Goal: Information Seeking & Learning: Find specific fact

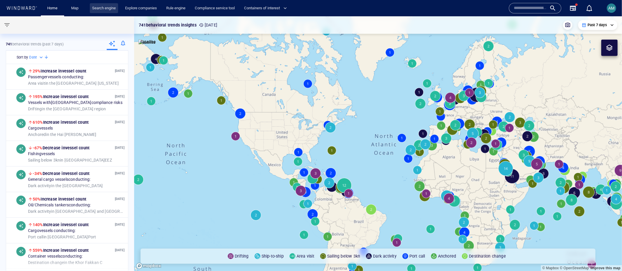
click at [101, 9] on link "Search engine" at bounding box center [104, 8] width 28 height 10
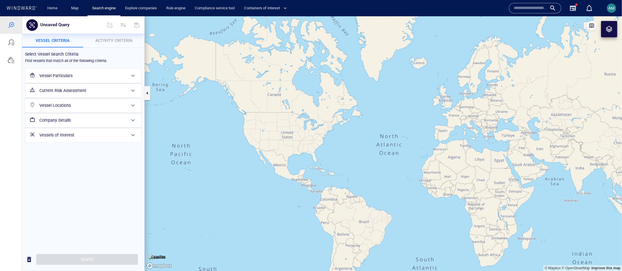
click at [76, 72] on h6 "Vessel Particulars" at bounding box center [82, 75] width 87 height 7
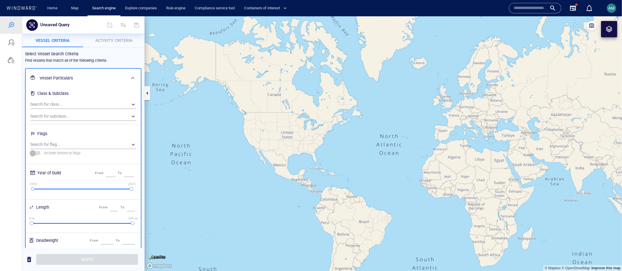
click at [76, 72] on div "Vessel Particulars" at bounding box center [82, 78] width 91 height 12
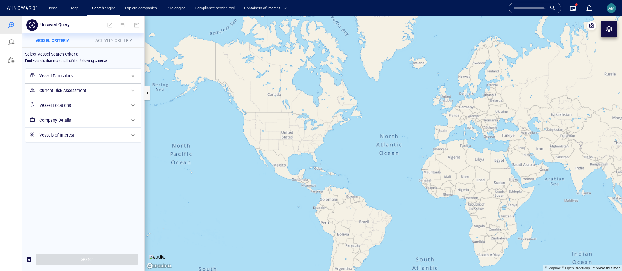
click at [79, 92] on h6 "Current Risk Assessment" at bounding box center [82, 90] width 87 height 7
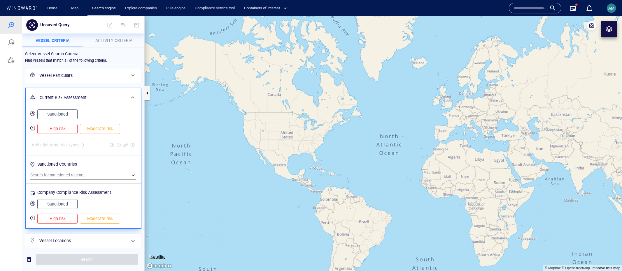
click at [59, 130] on span "High risk" at bounding box center [57, 128] width 28 height 7
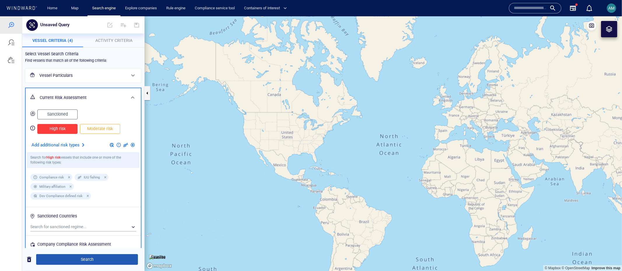
click at [93, 258] on span "Search" at bounding box center [87, 259] width 92 height 7
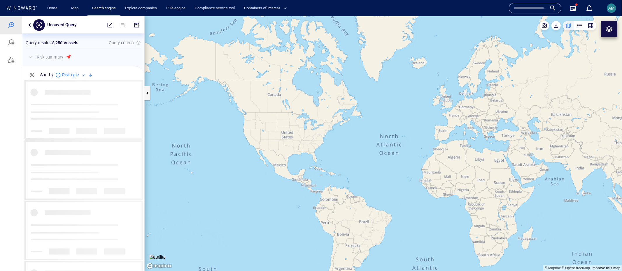
scroll to position [187, 117]
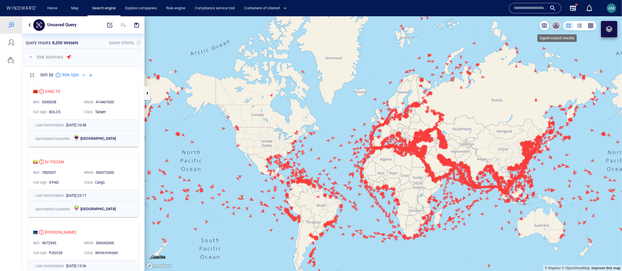
click at [555, 24] on span "button" at bounding box center [556, 25] width 6 height 6
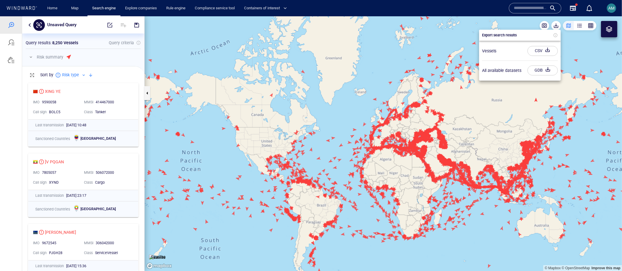
drag, startPoint x: 486, startPoint y: 71, endPoint x: 529, endPoint y: 71, distance: 43.4
click at [529, 71] on div "All available datasets GDB" at bounding box center [520, 70] width 80 height 15
click at [380, 52] on div at bounding box center [311, 143] width 622 height 255
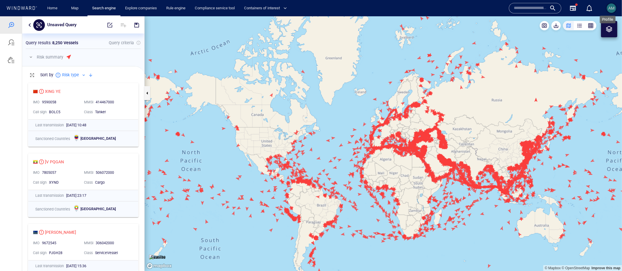
click at [613, 10] on span "AM" at bounding box center [611, 8] width 6 height 5
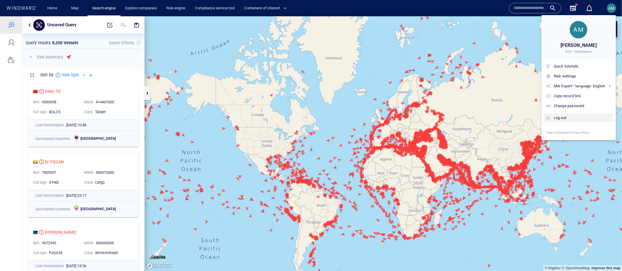
click at [580, 116] on div "Log out" at bounding box center [582, 118] width 57 height 6
